Goal: Transaction & Acquisition: Obtain resource

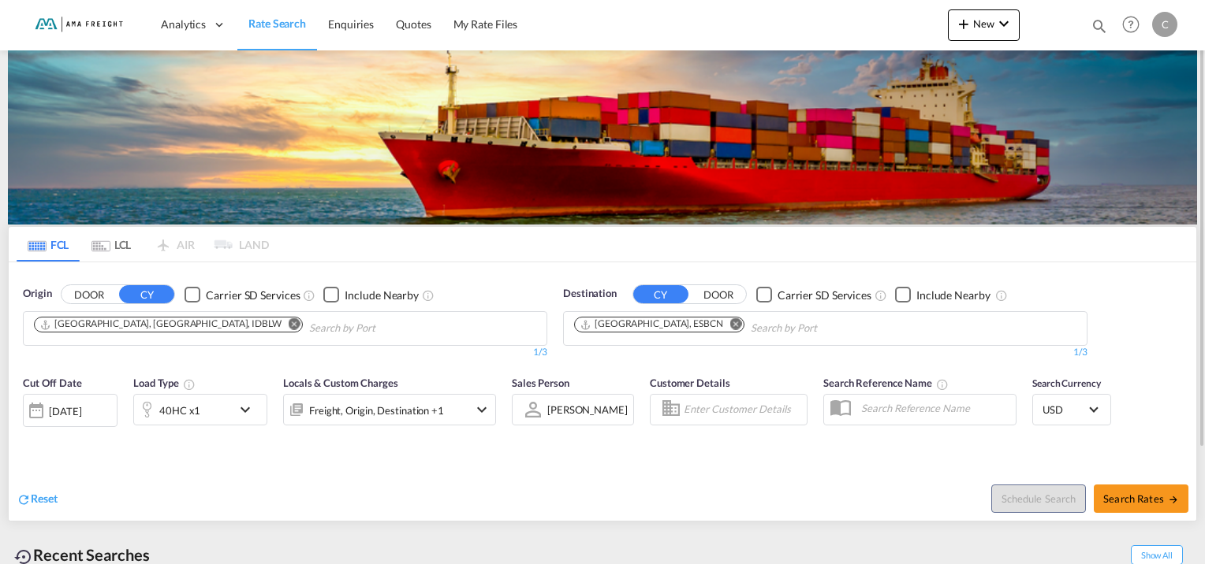
click at [289, 322] on md-icon "Remove" at bounding box center [295, 325] width 12 height 12
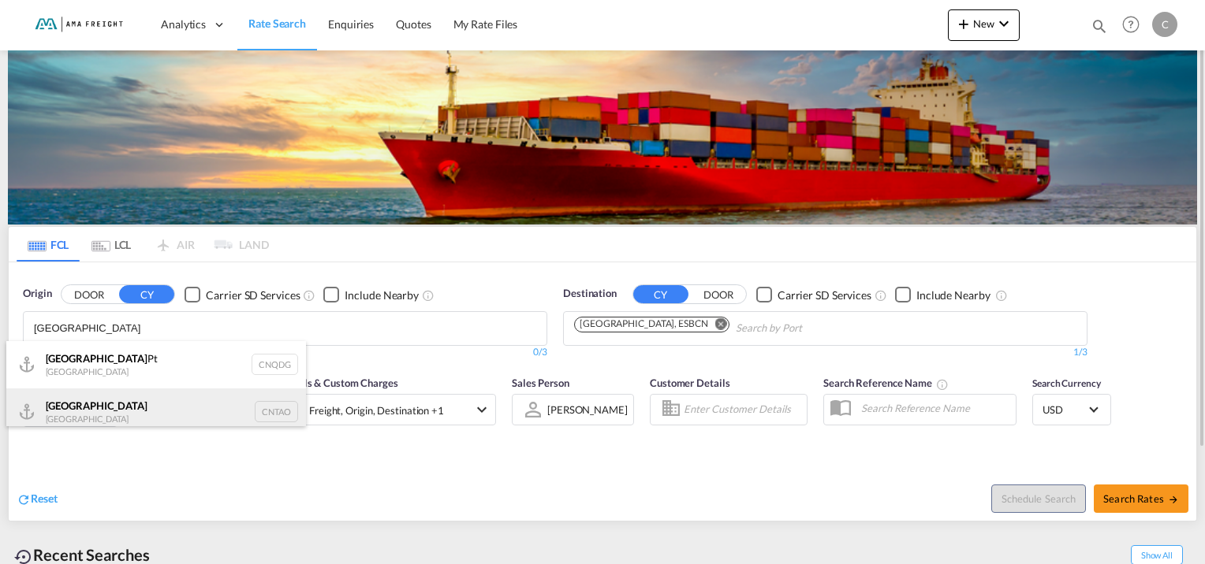
type input "[GEOGRAPHIC_DATA]"
click at [88, 407] on div "Qingdao China CNTAO" at bounding box center [156, 412] width 300 height 47
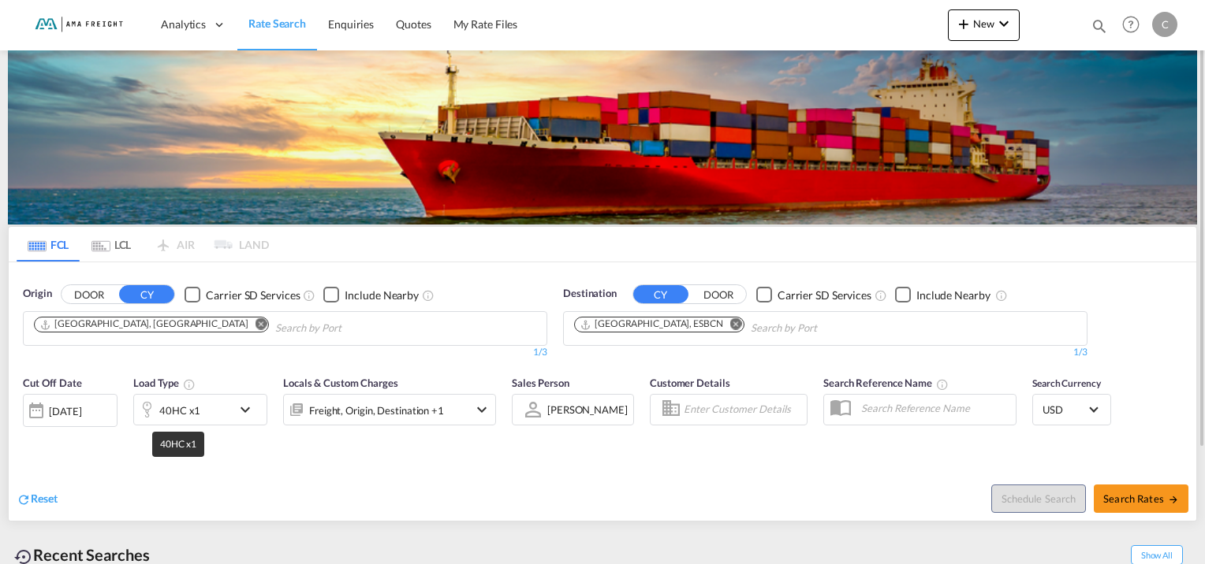
click at [180, 401] on div "40HC x1" at bounding box center [179, 411] width 41 height 22
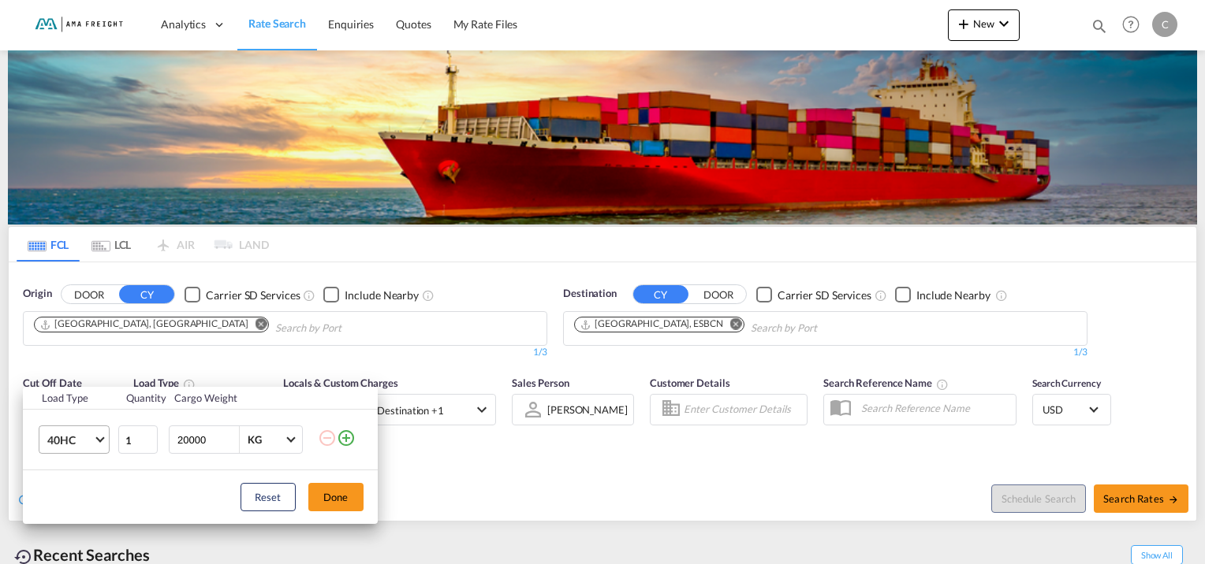
click at [99, 435] on span "Choose: \a40HC" at bounding box center [99, 438] width 9 height 9
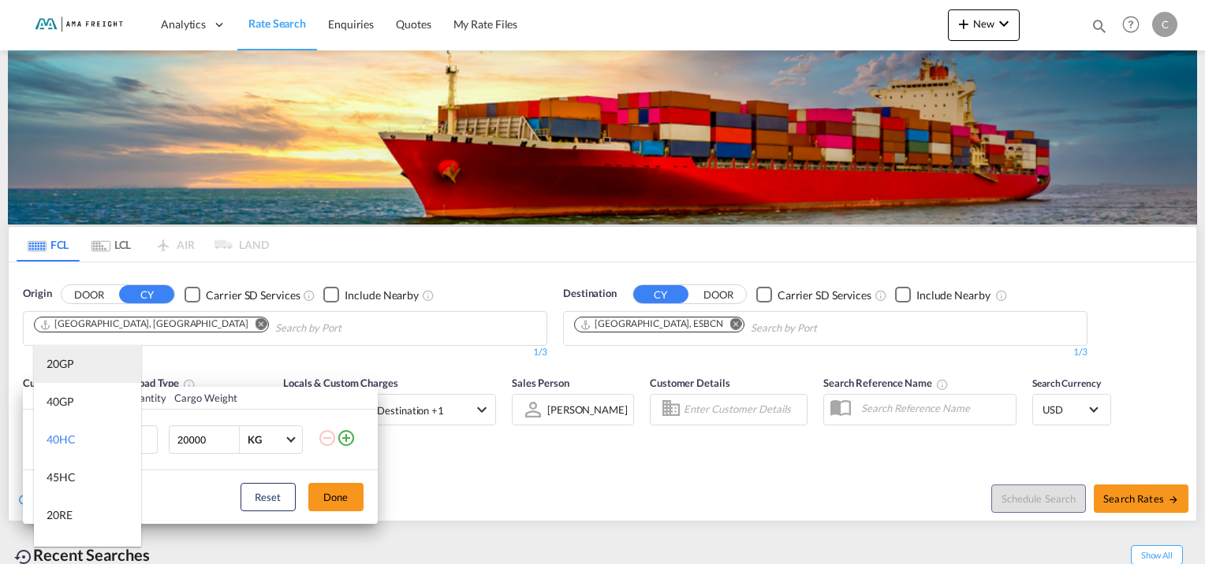
click at [84, 363] on md-option "20GP" at bounding box center [87, 364] width 107 height 38
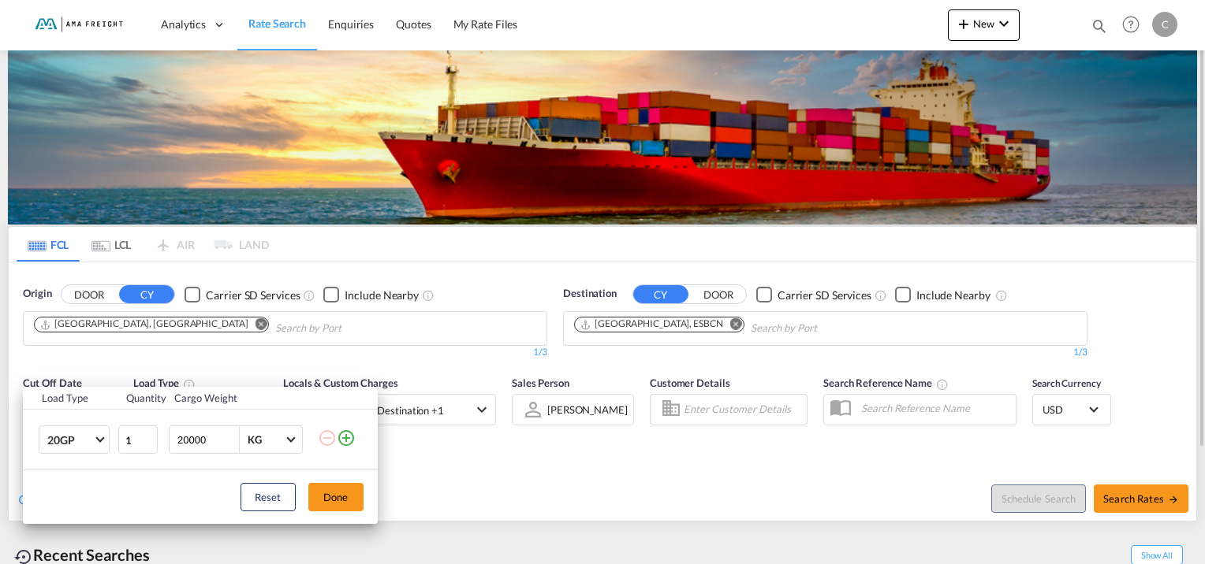
click at [352, 495] on button "Done" at bounding box center [335, 497] width 55 height 28
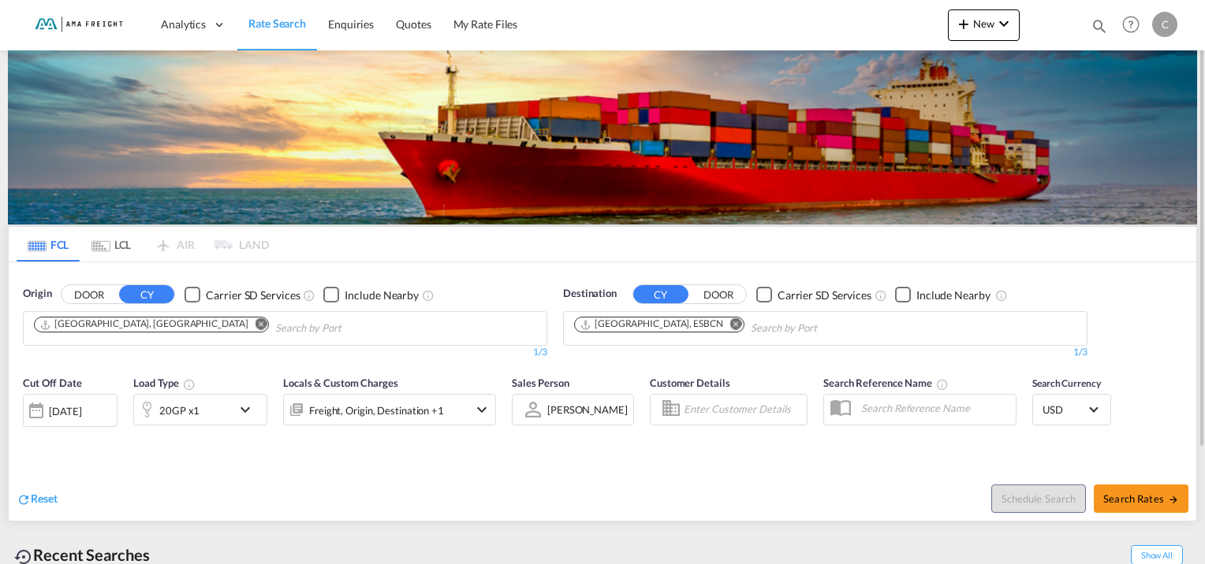
click at [227, 412] on div "20GP x1" at bounding box center [183, 410] width 98 height 32
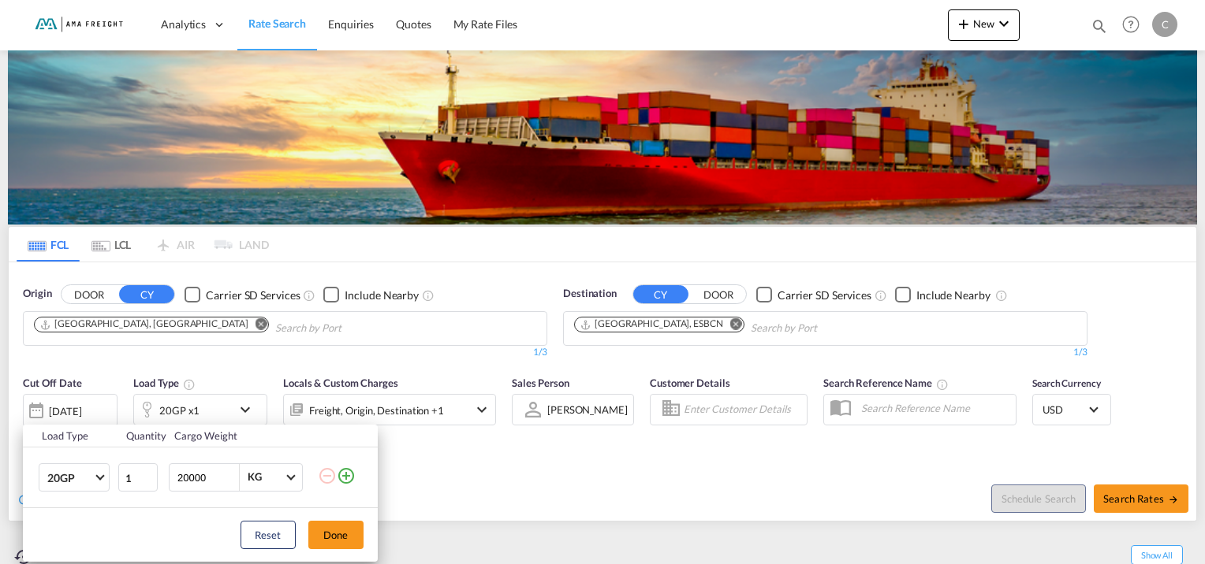
click at [196, 480] on input "20000" at bounding box center [207, 477] width 63 height 27
click at [185, 478] on input "20000" at bounding box center [207, 477] width 63 height 27
type input "22000"
click at [337, 540] on button "Done" at bounding box center [335, 535] width 55 height 28
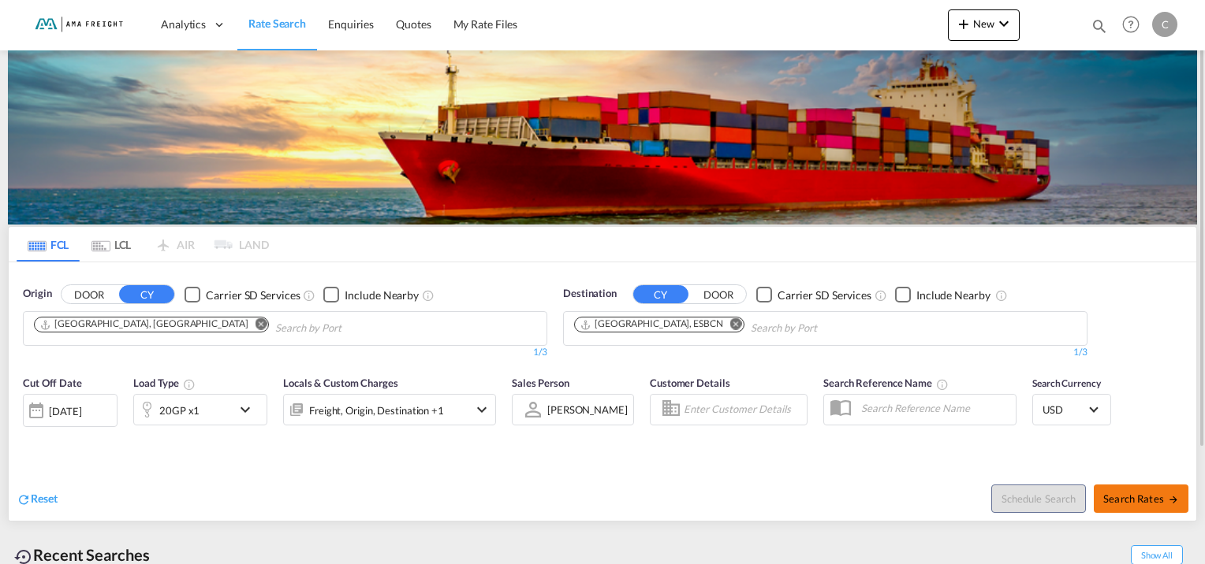
click at [1122, 498] on span "Search Rates" at bounding box center [1141, 499] width 76 height 13
type input "CNTAO to ESBCN / [DATE]"
